Goal: Transaction & Acquisition: Download file/media

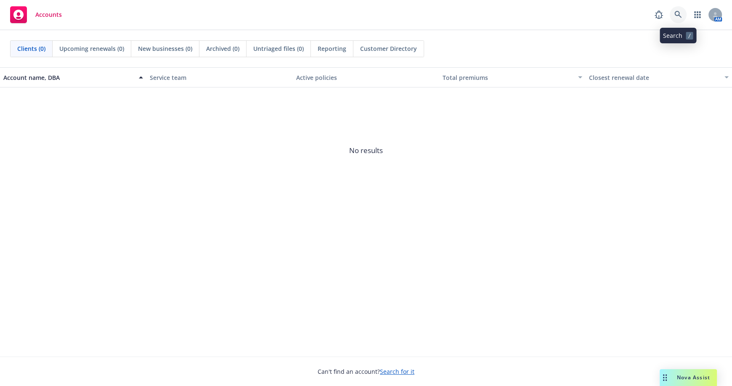
click at [674, 13] on icon at bounding box center [677, 14] width 7 height 7
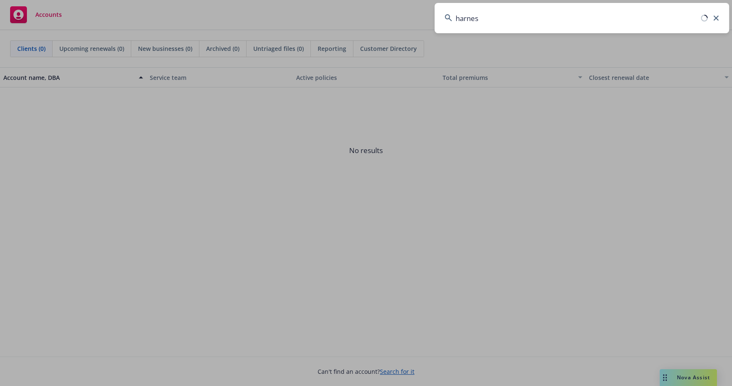
type input "harness"
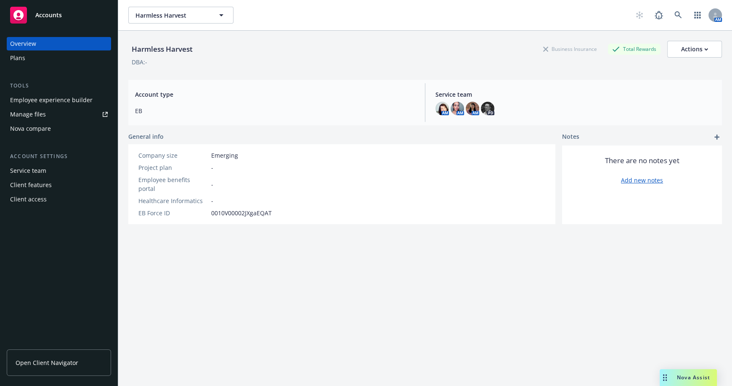
click at [52, 113] on link "Manage files" at bounding box center [59, 114] width 104 height 13
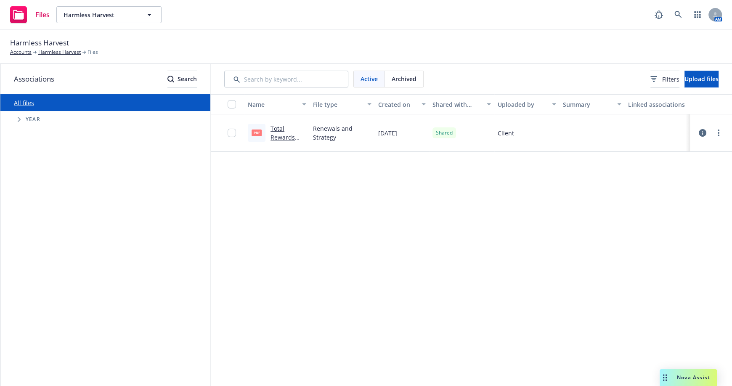
click at [281, 138] on link "Total Rewards 2026 Harmless Harvest Strategy Deck EMERGING.pdf" at bounding box center [286, 163] width 32 height 79
click at [100, 15] on span "Harmless Harvest" at bounding box center [100, 15] width 73 height 9
click at [673, 13] on link at bounding box center [678, 14] width 17 height 17
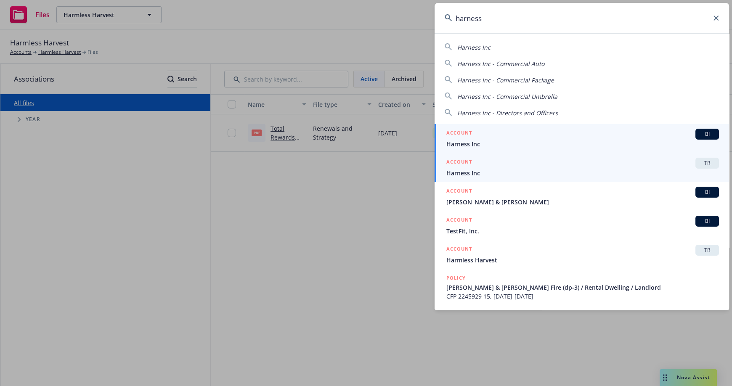
type input "harness"
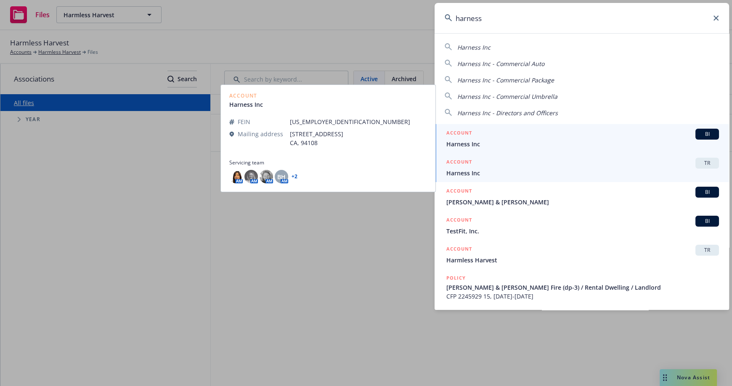
click at [514, 164] on div "ACCOUNT TR" at bounding box center [582, 163] width 273 height 11
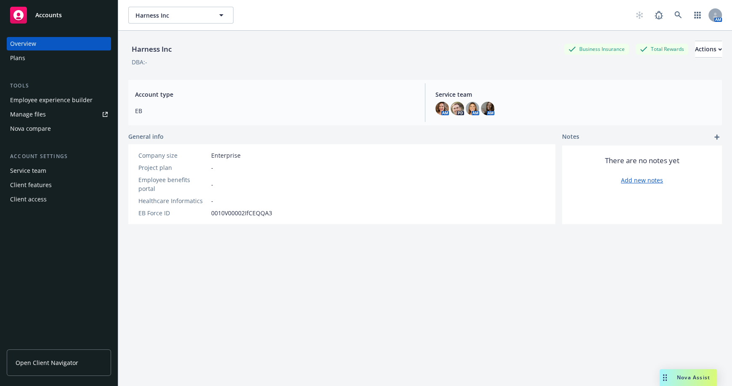
click at [52, 114] on link "Manage files" at bounding box center [59, 114] width 104 height 13
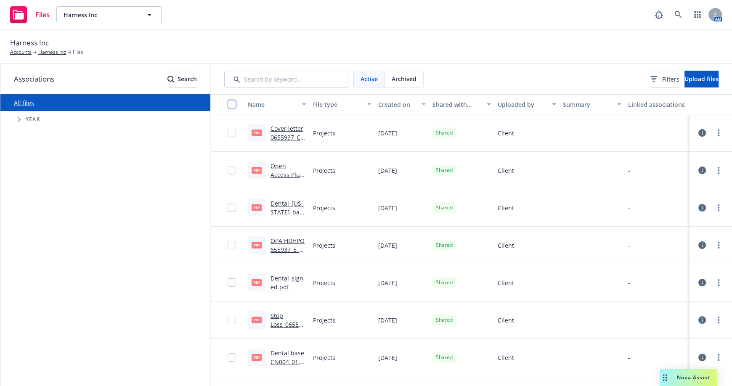
click at [228, 103] on input "checkbox" at bounding box center [232, 104] width 8 height 8
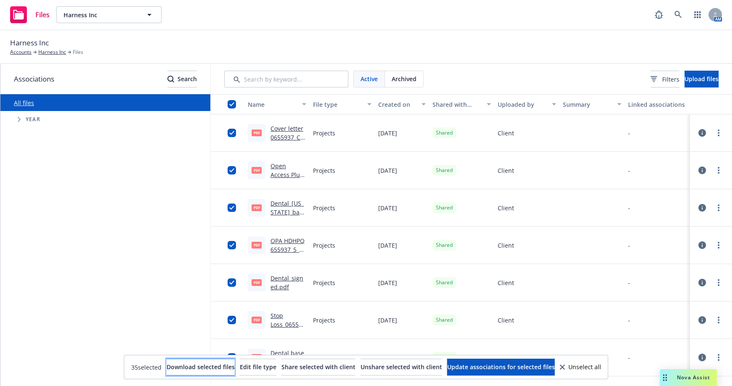
click at [170, 364] on span "Download selected files" at bounding box center [201, 367] width 68 height 8
